Goal: Transaction & Acquisition: Purchase product/service

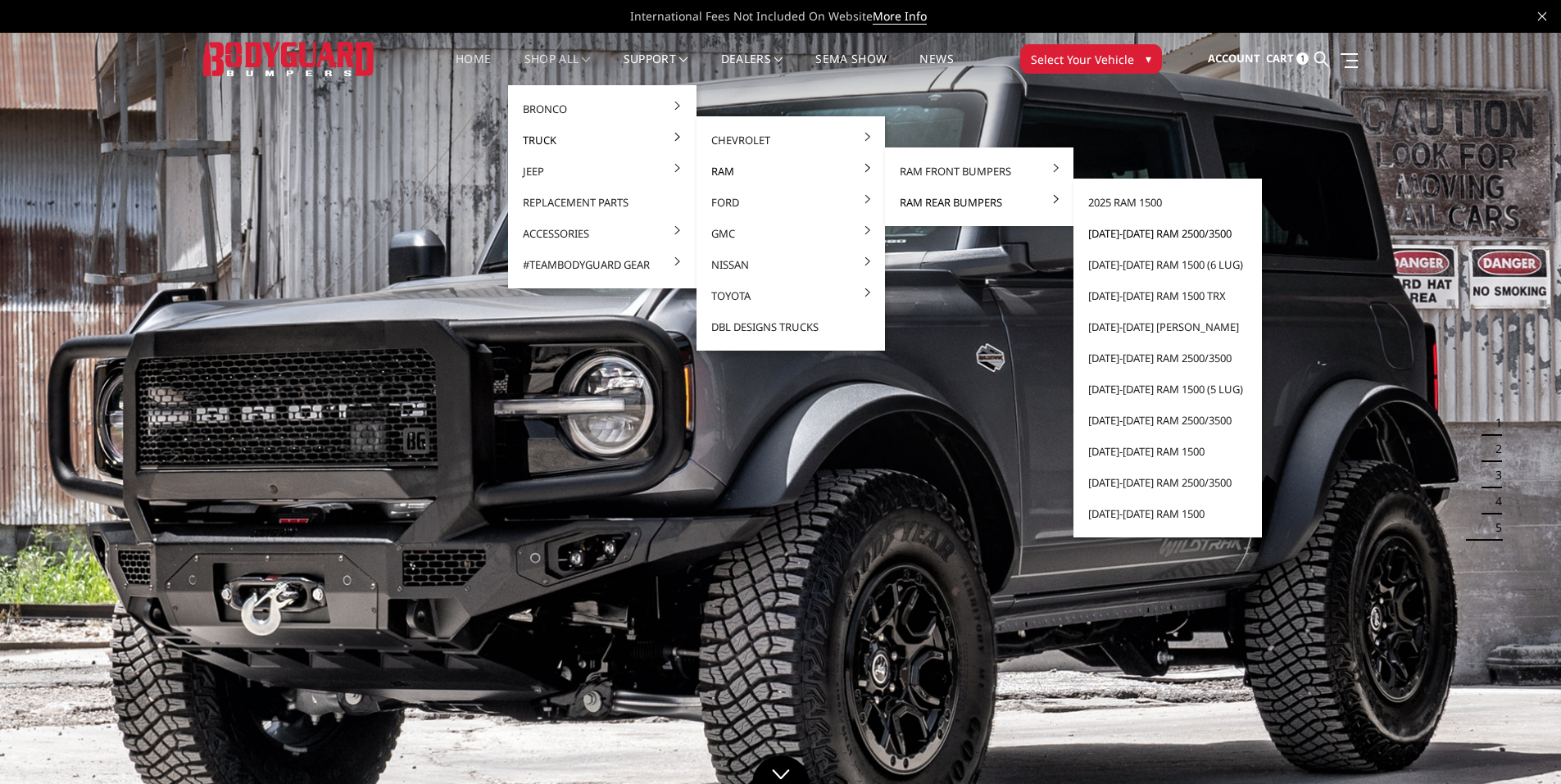
click at [1130, 231] on link "[DATE]-[DATE] Ram 2500/3500" at bounding box center [1168, 233] width 176 height 31
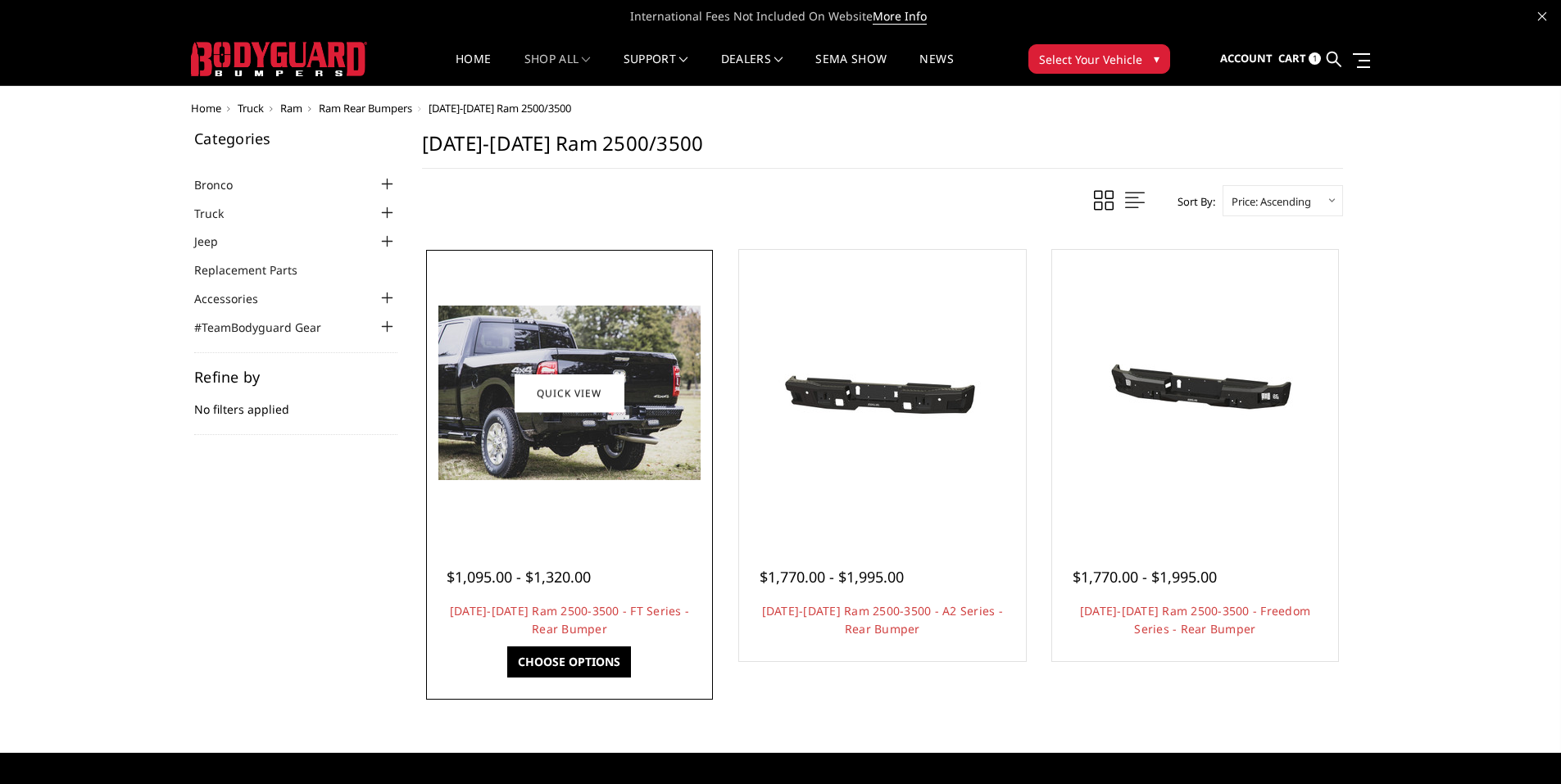
click at [565, 662] on link "Choose Options" at bounding box center [569, 662] width 124 height 31
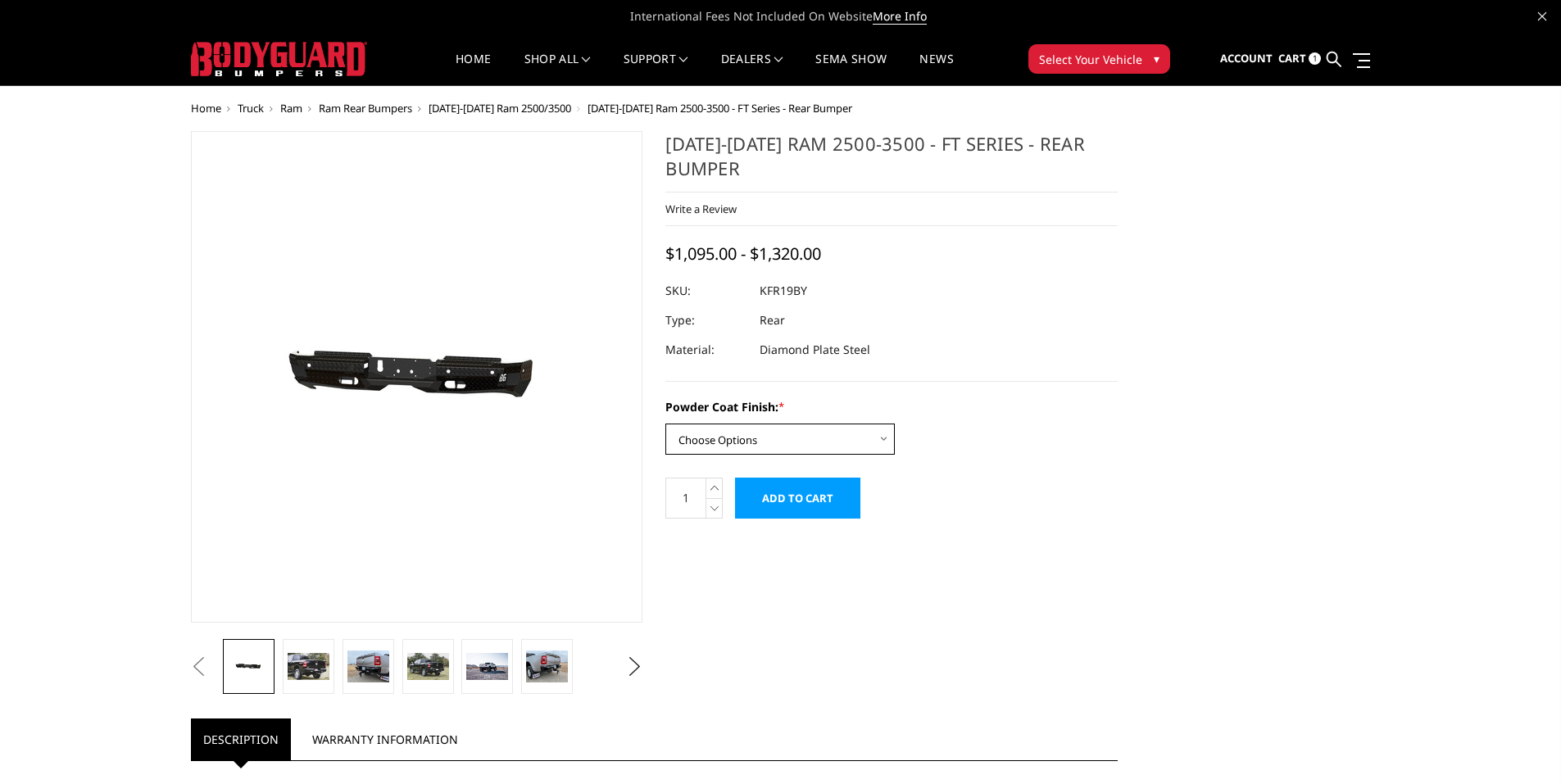
click at [843, 430] on select "Choose Options Bare Metal Gloss Black Powder Coat Textured Black Powder Coat" at bounding box center [780, 439] width 229 height 31
select select "3415"
click at [666, 423] on select "Choose Options Bare Metal Gloss Black Powder Coat Textured Black Powder Coat" at bounding box center [780, 439] width 229 height 31
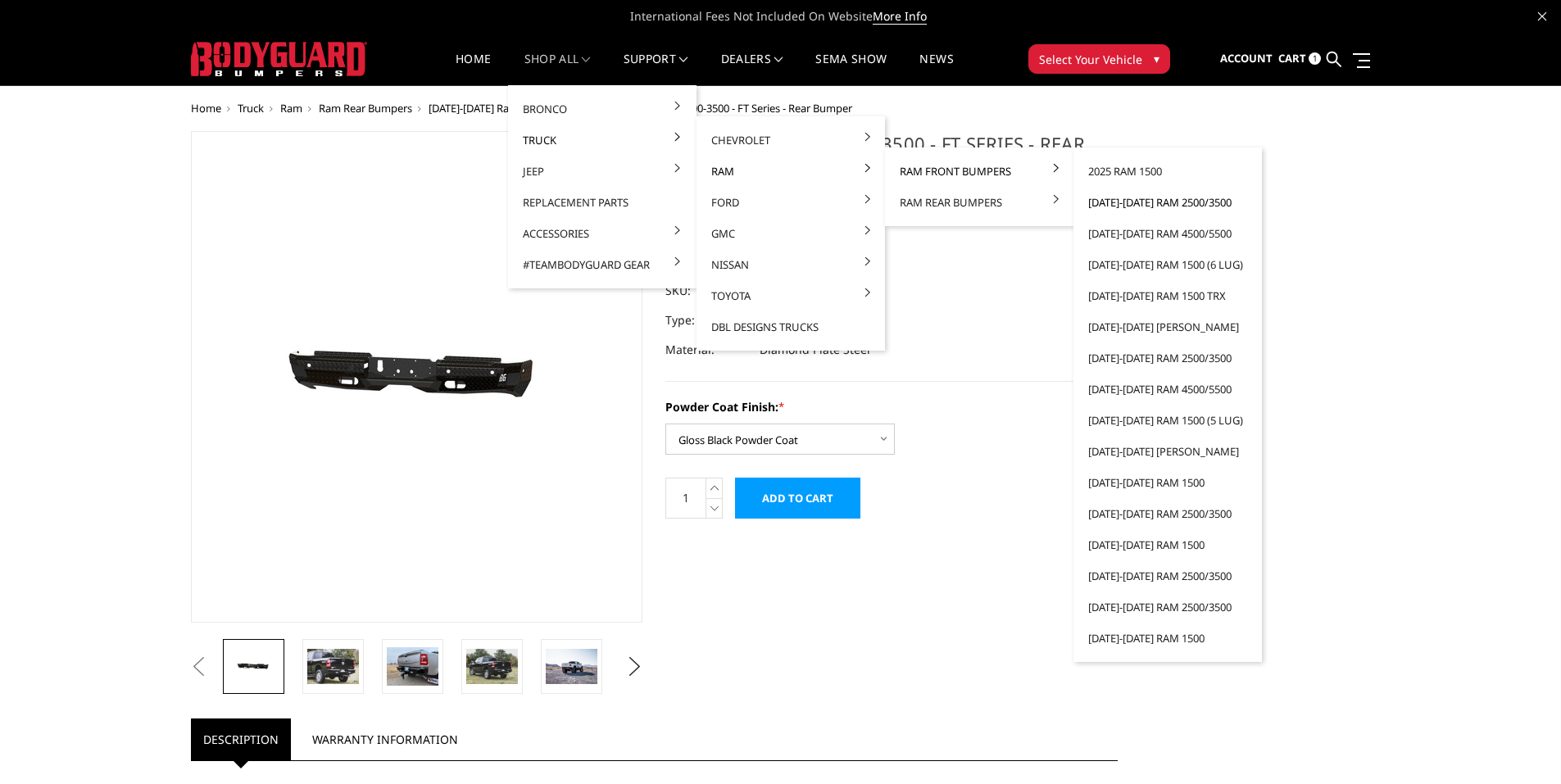
click at [1118, 201] on link "[DATE]-[DATE] Ram 2500/3500" at bounding box center [1168, 202] width 176 height 31
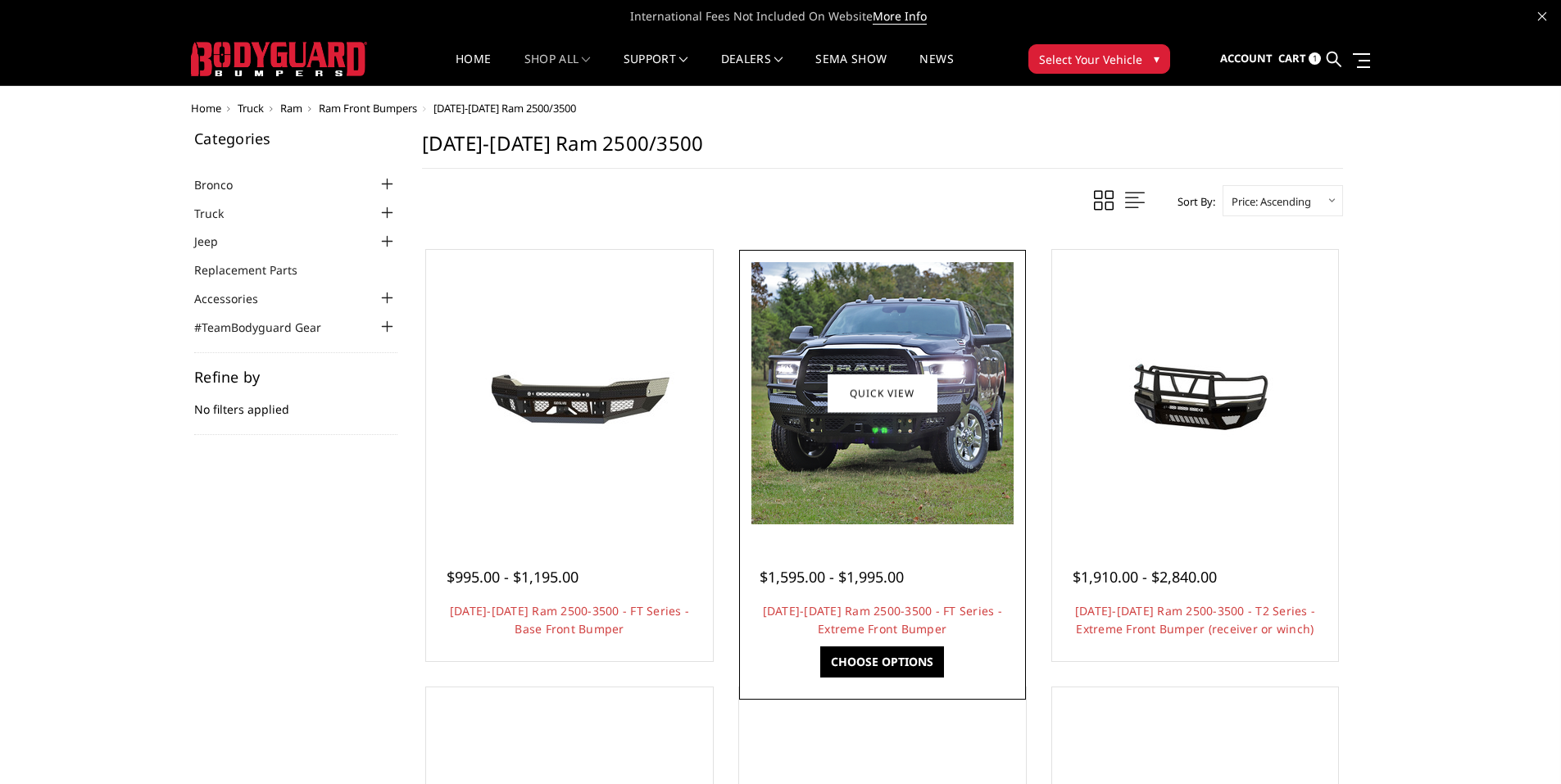
click at [864, 654] on link "Choose Options" at bounding box center [882, 662] width 124 height 31
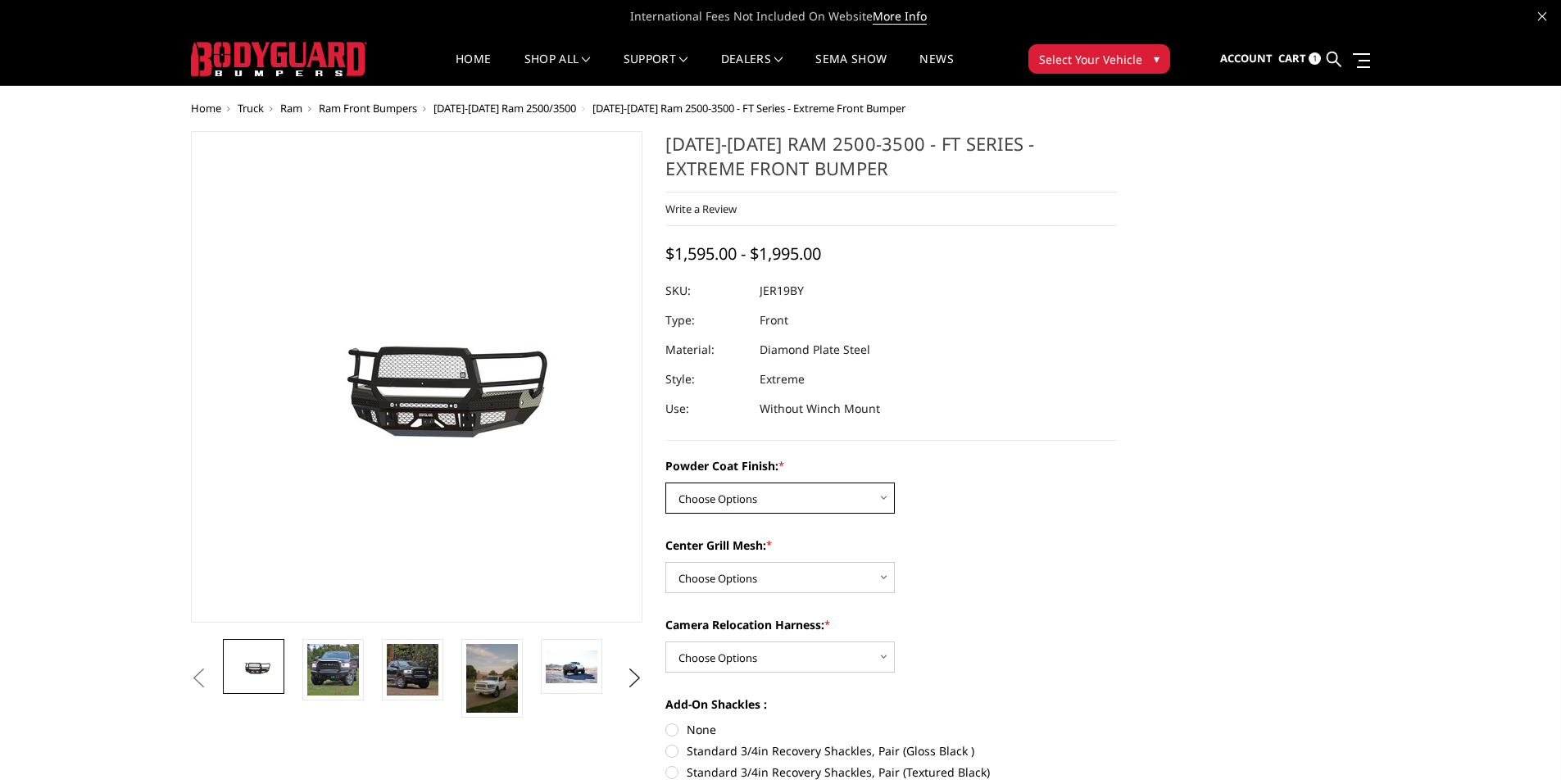
click at [831, 498] on select "Choose Options Bare Metal Gloss Black Powder Coat Textured Black Powder Coat" at bounding box center [780, 497] width 229 height 31
select select "3215"
click at [666, 482] on select "Choose Options Bare Metal Gloss Black Powder Coat Textured Black Powder Coat" at bounding box center [780, 497] width 229 height 31
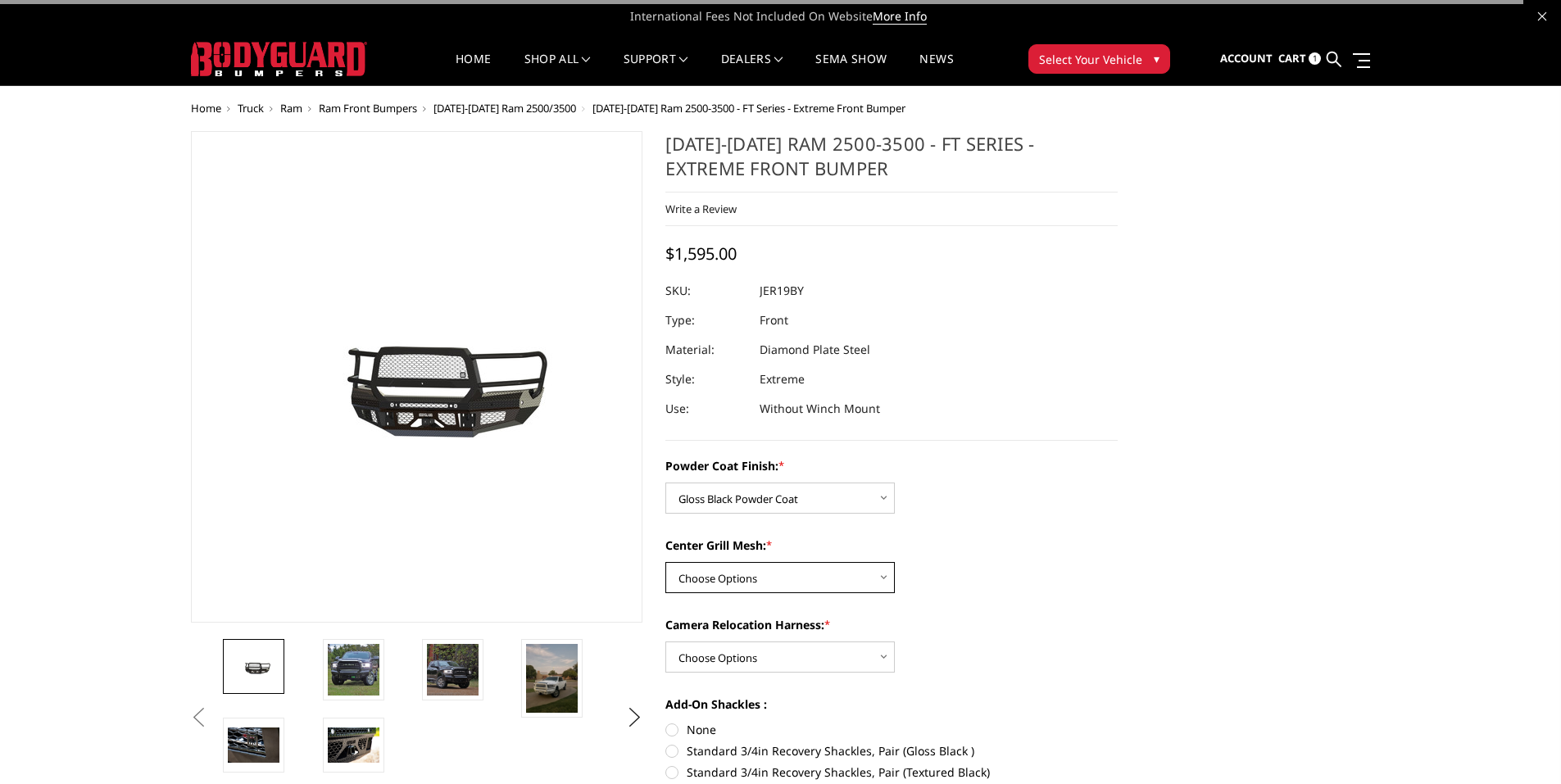
click at [810, 582] on select "Choose Options WITH Expanded Metal in Center Grill WITHOUT Expanded Metal in Ce…" at bounding box center [780, 577] width 229 height 31
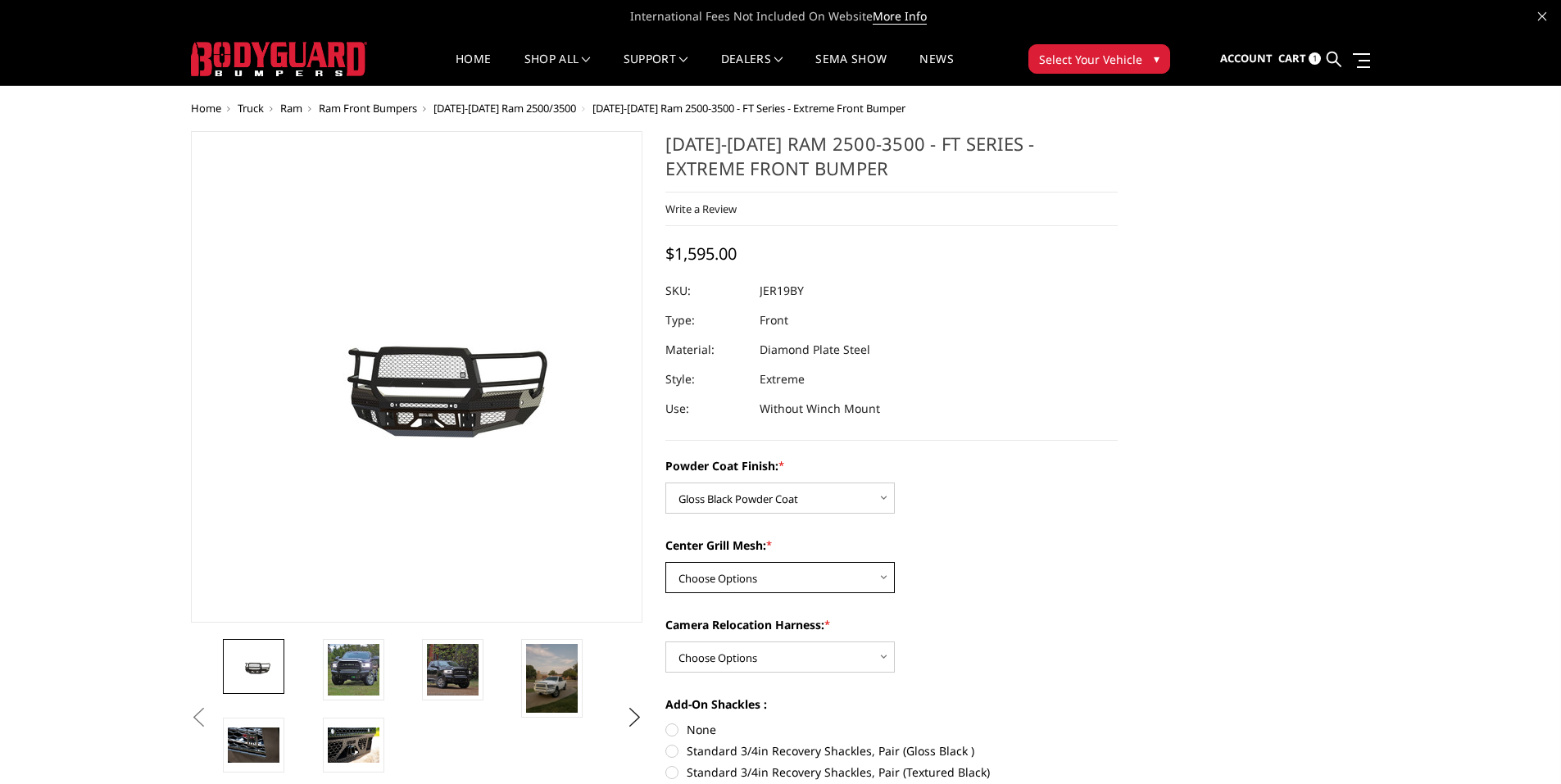
select select "3218"
click at [666, 562] on select "Choose Options WITH Expanded Metal in Center Grill WITHOUT Expanded Metal in Ce…" at bounding box center [780, 577] width 229 height 31
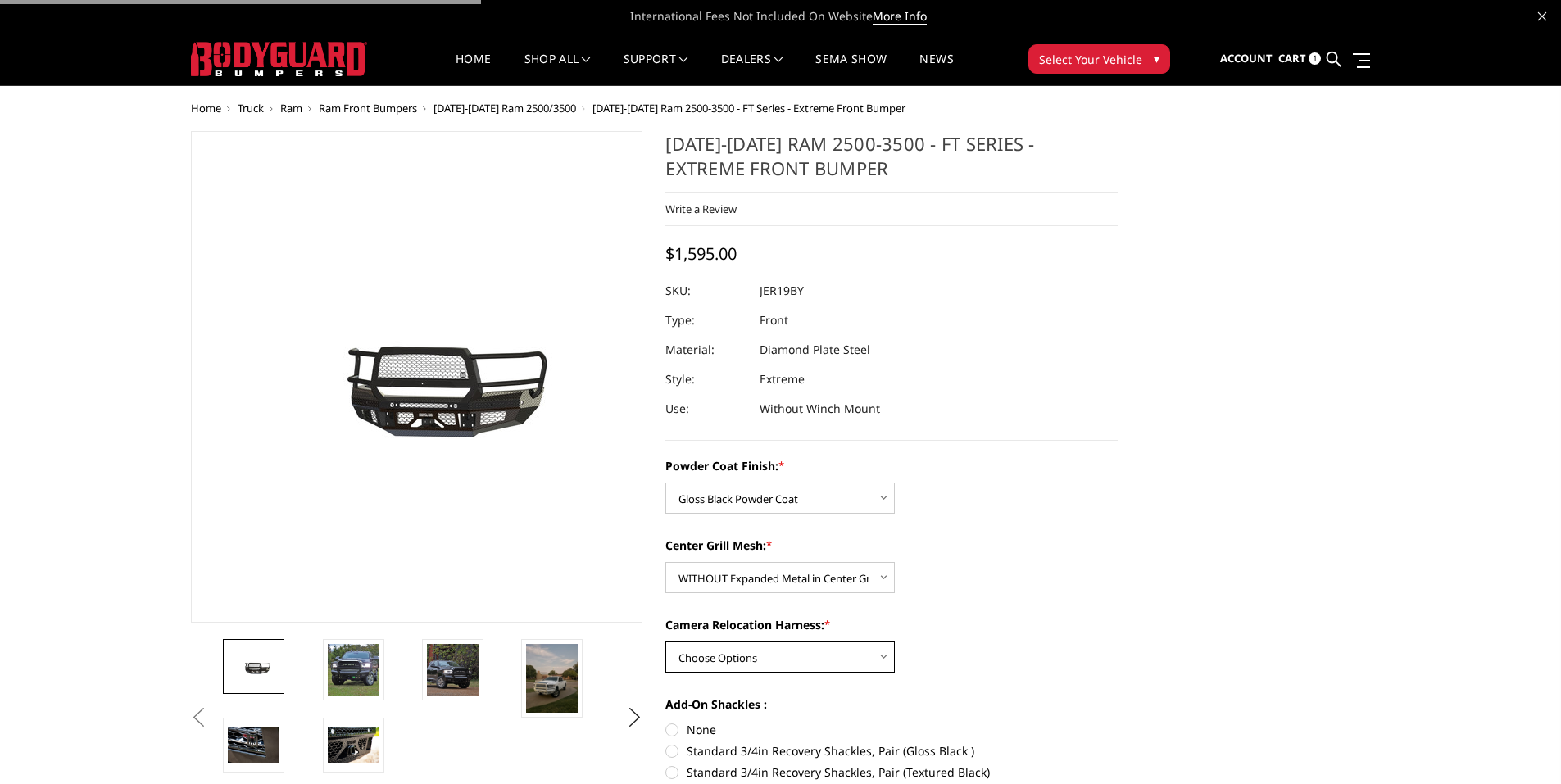
click at [775, 658] on select "Choose Options WITH Camera Relocation Harness WITHOUT Camera Relocation Harness" at bounding box center [780, 657] width 229 height 31
select select "3220"
click at [666, 641] on select "Choose Options WITH Camera Relocation Harness WITHOUT Camera Relocation Harness" at bounding box center [780, 657] width 229 height 31
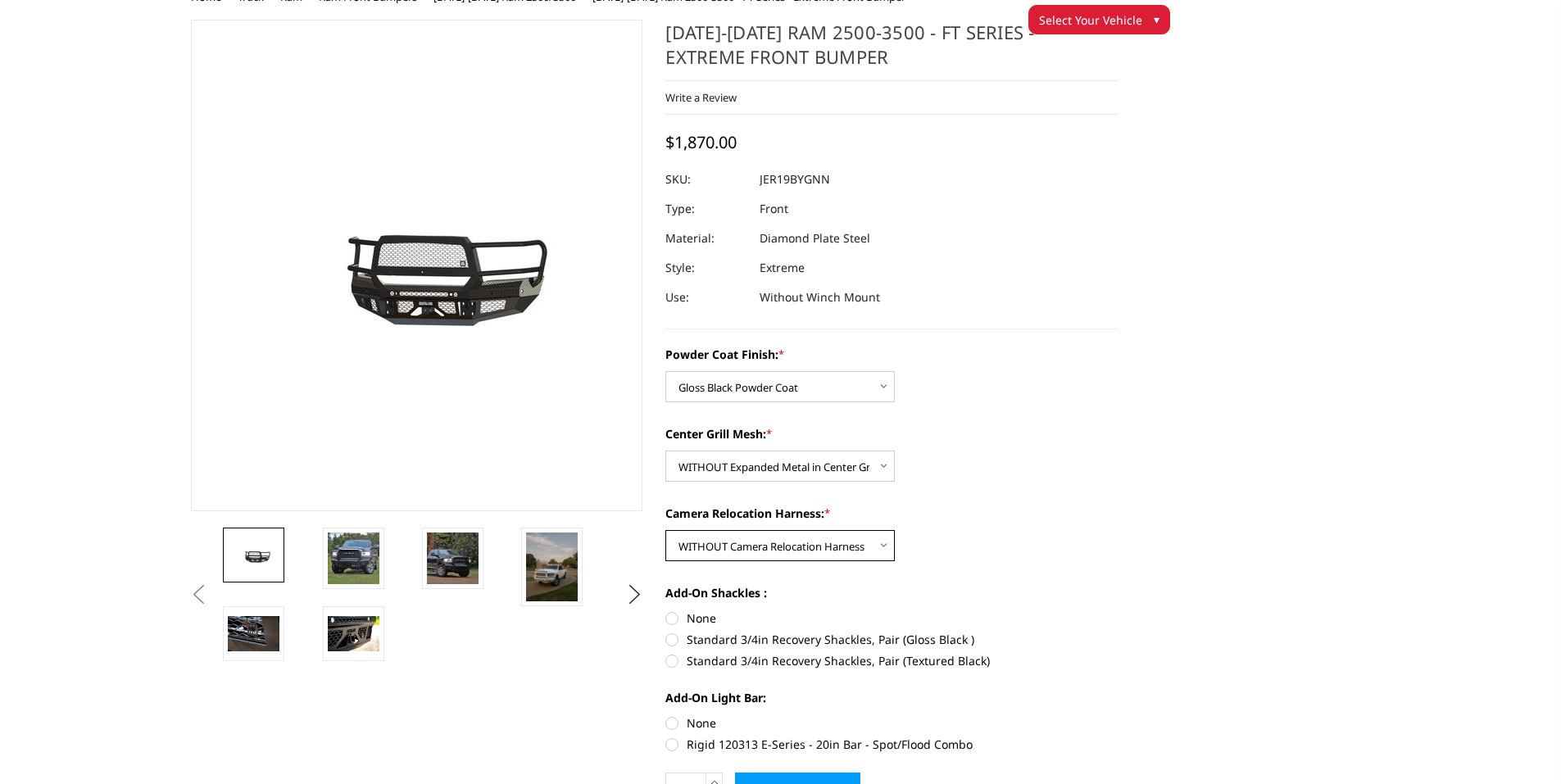
scroll to position [82, 0]
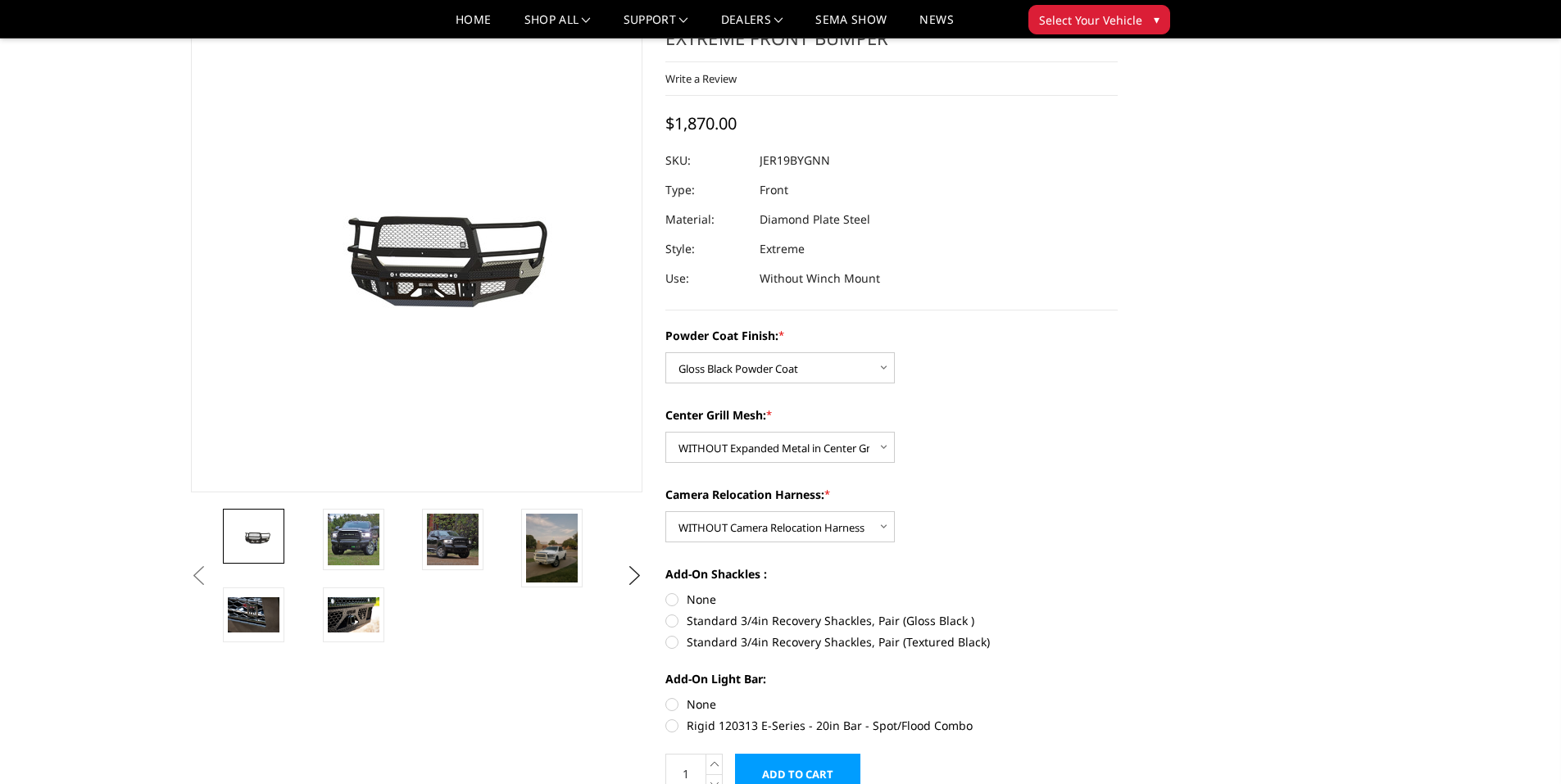
click at [671, 621] on label "Standard 3/4in Recovery Shackles, Pair (Gloss Black )" at bounding box center [891, 620] width 452 height 17
click at [1118, 591] on input "Standard 3/4in Recovery Shackles, Pair (Gloss Black )" at bounding box center [1118, 590] width 1 height 1
radio input "true"
